Goal: Information Seeking & Learning: Find specific page/section

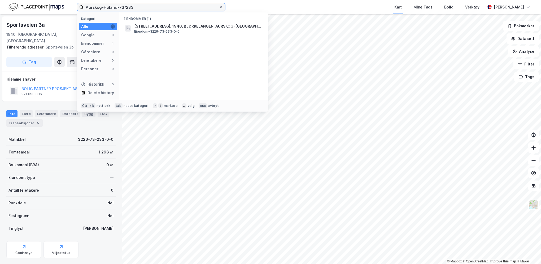
drag, startPoint x: 151, startPoint y: 8, endPoint x: 73, endPoint y: 5, distance: 78.0
click at [73, 5] on div "Aurskog-Høland-73/233 Kategori Alle 1 Google 0 Eiendommer 1 Gårdeiere 0 Leietak…" at bounding box center [270, 7] width 541 height 14
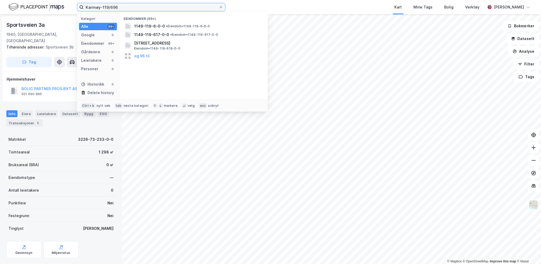
type input "Karmøy-119/696"
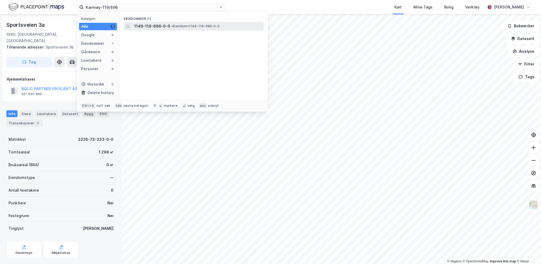
click at [155, 25] on span "1149-119-696-0-0" at bounding box center [152, 26] width 36 height 6
